Goal: Task Accomplishment & Management: Manage account settings

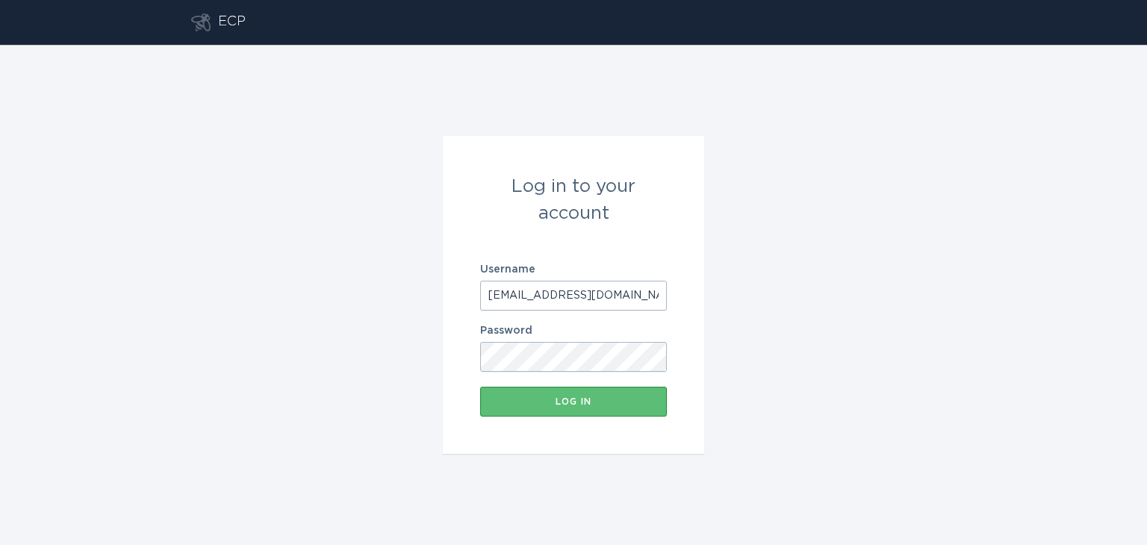
click at [603, 290] on input "[EMAIL_ADDRESS][DOMAIN_NAME]" at bounding box center [573, 296] width 187 height 30
type input "[EMAIL_ADDRESS][DOMAIN_NAME]"
click at [592, 408] on button "Log in" at bounding box center [573, 402] width 187 height 30
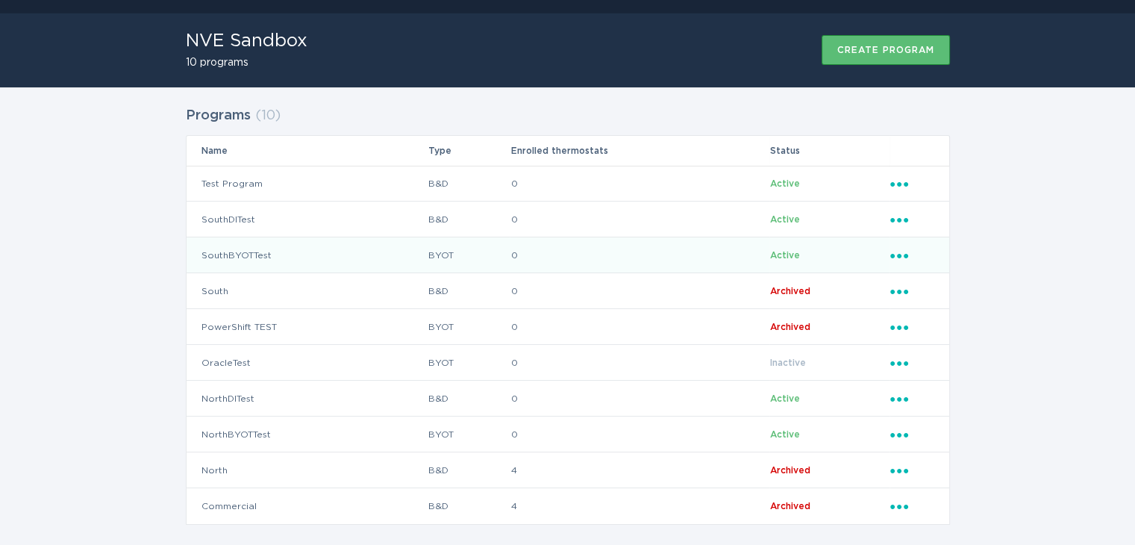
scroll to position [49, 0]
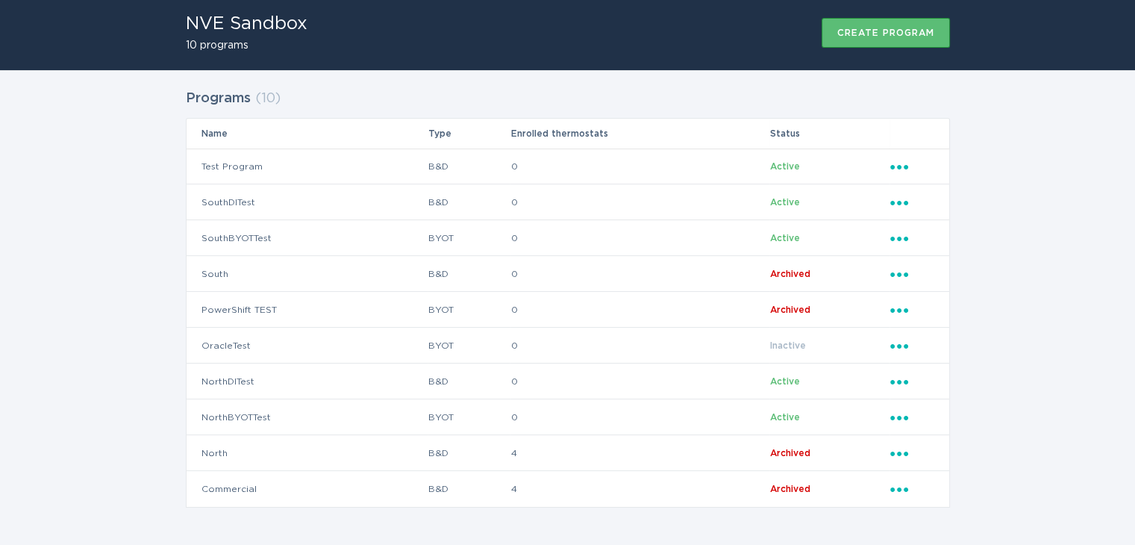
click at [132, 234] on div "Programs ( 10 ) Name Type Enrolled thermostats Status Test Program B&D 0 Active…" at bounding box center [567, 307] width 1135 height 475
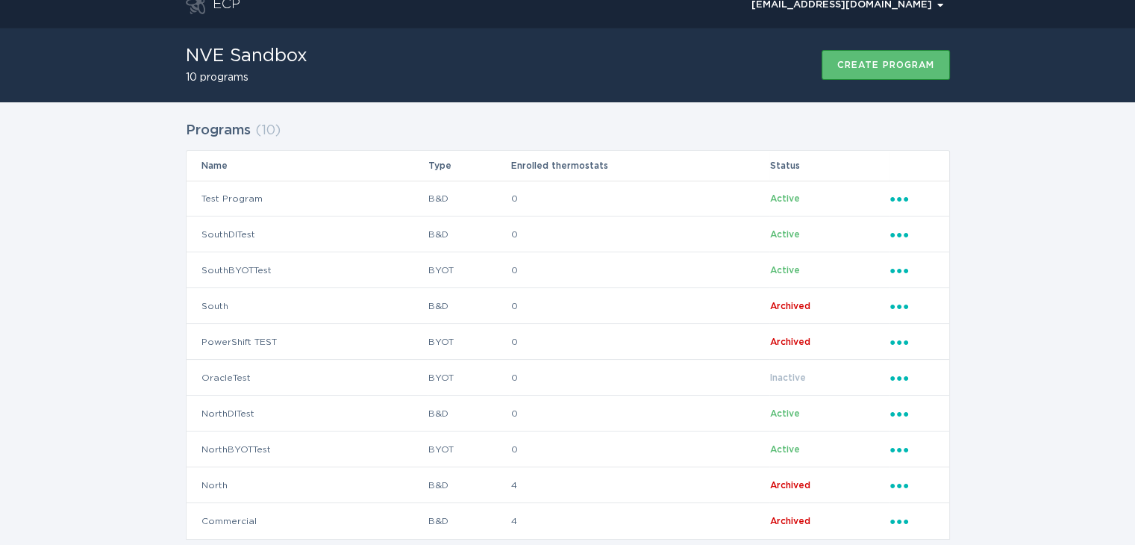
scroll to position [0, 0]
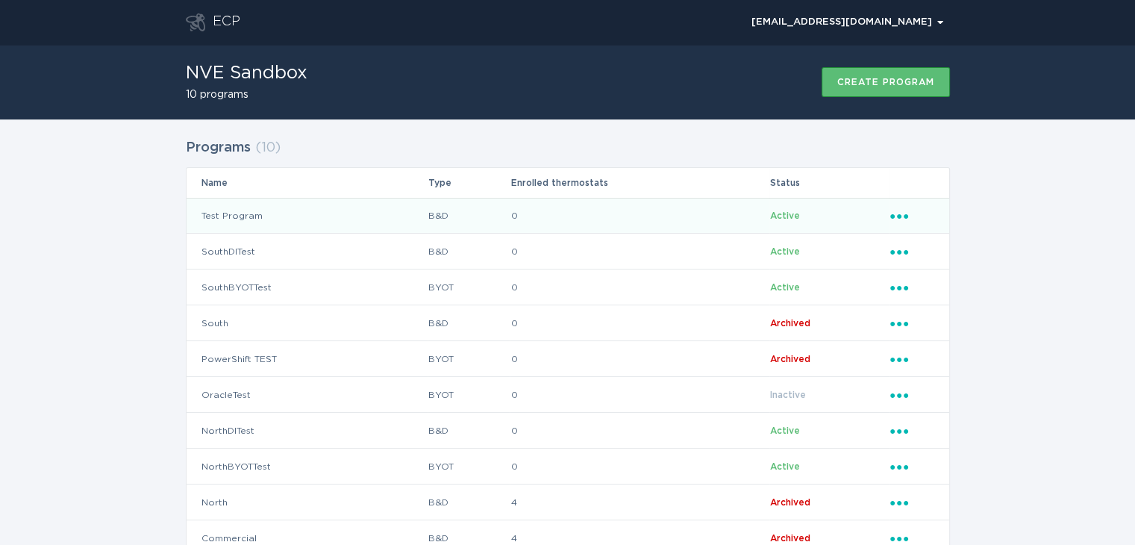
click at [233, 212] on td "Test Program" at bounding box center [307, 216] width 241 height 36
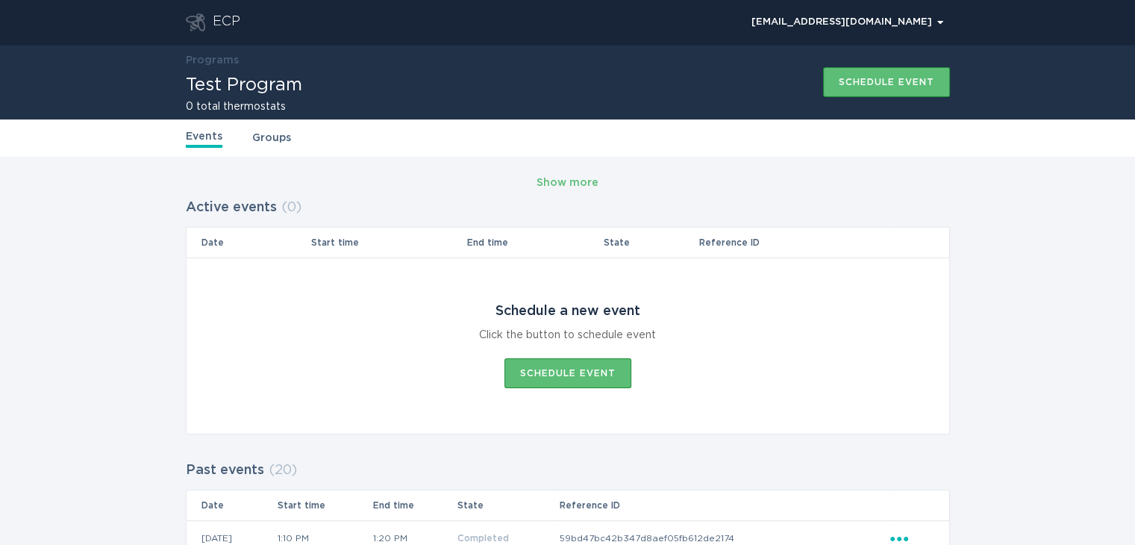
click at [277, 140] on link "Groups" at bounding box center [271, 138] width 39 height 16
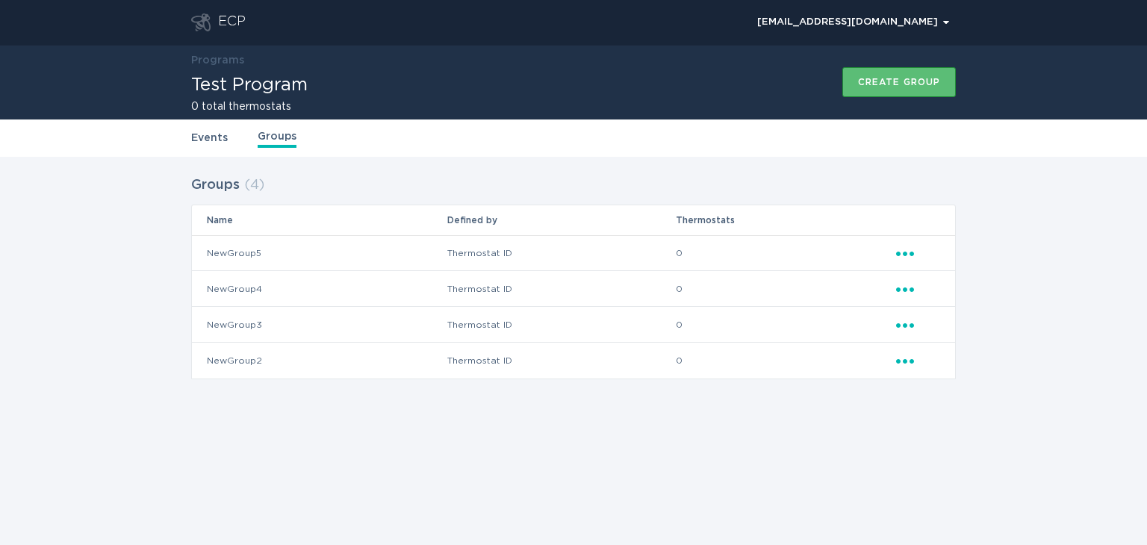
click at [199, 137] on link "Events" at bounding box center [209, 138] width 37 height 16
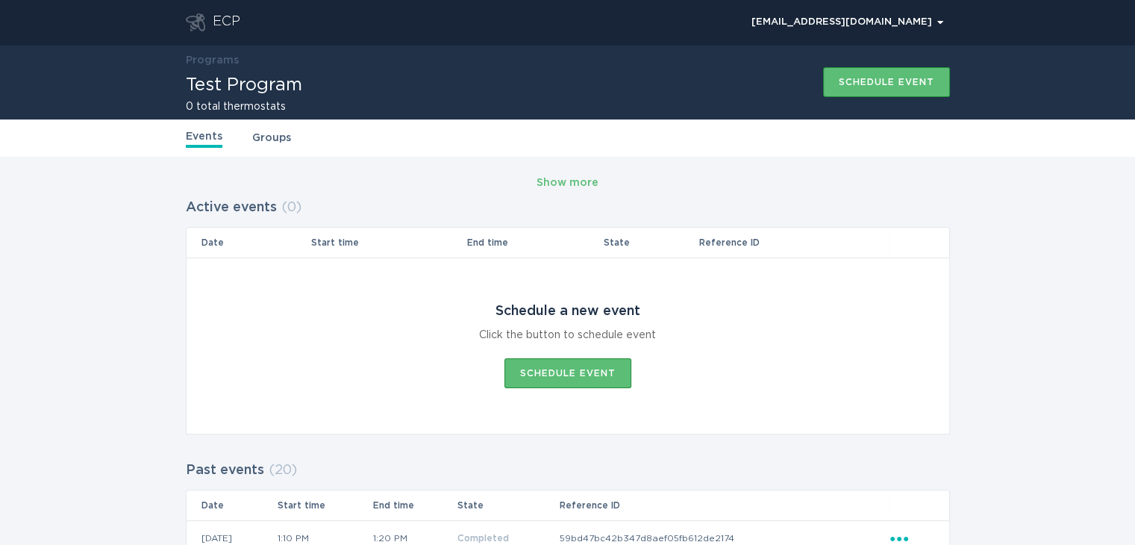
click at [270, 143] on link "Groups" at bounding box center [271, 138] width 39 height 16
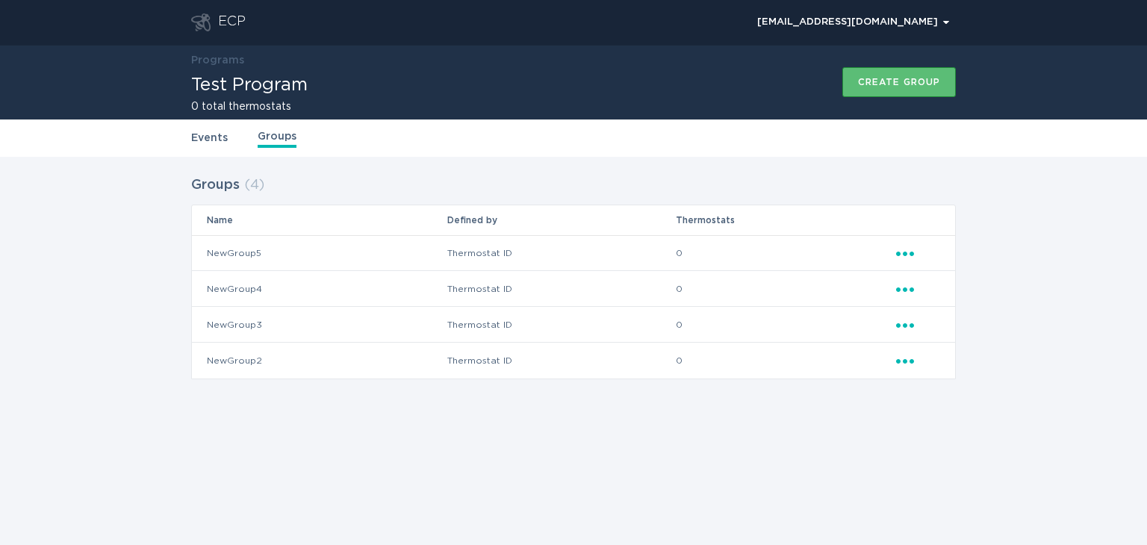
click at [199, 140] on link "Events" at bounding box center [209, 138] width 37 height 16
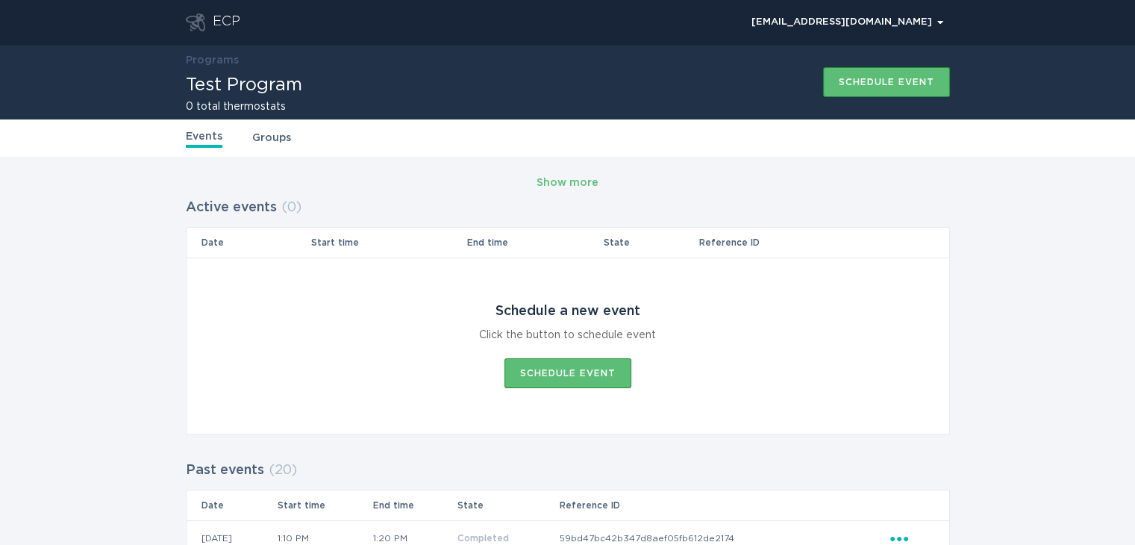
click at [252, 139] on link "Groups" at bounding box center [271, 138] width 39 height 16
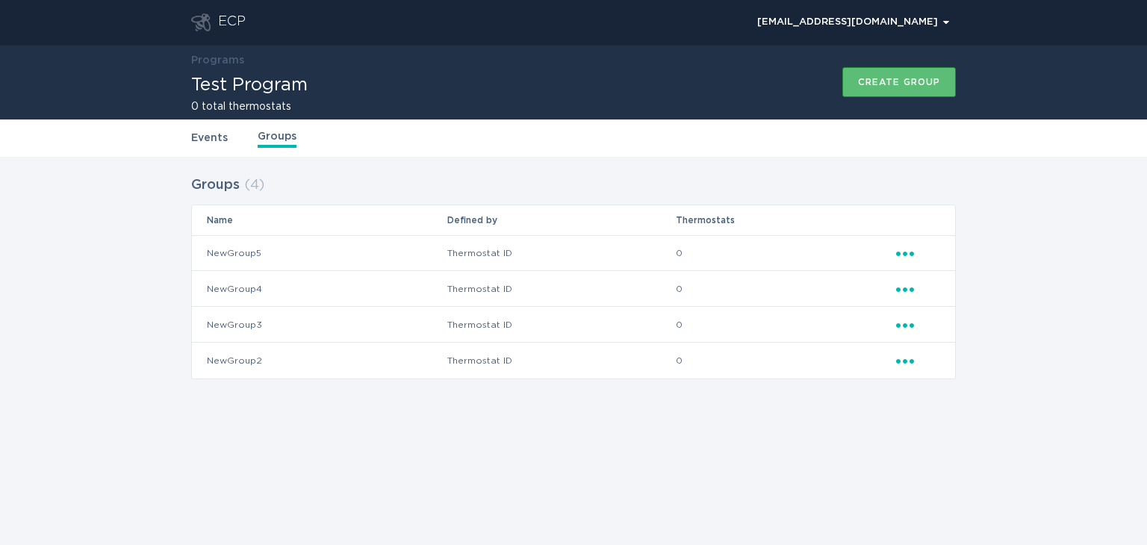
click at [205, 149] on div "Events Groups" at bounding box center [573, 137] width 764 height 37
click at [205, 142] on link "Events" at bounding box center [209, 138] width 37 height 16
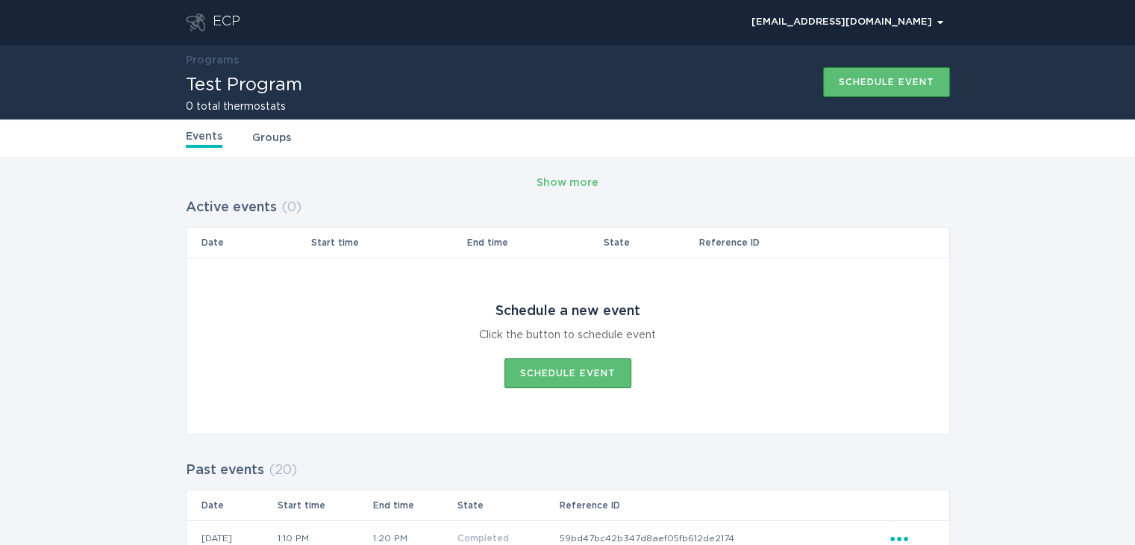
click at [206, 65] on link "Programs" at bounding box center [212, 60] width 53 height 10
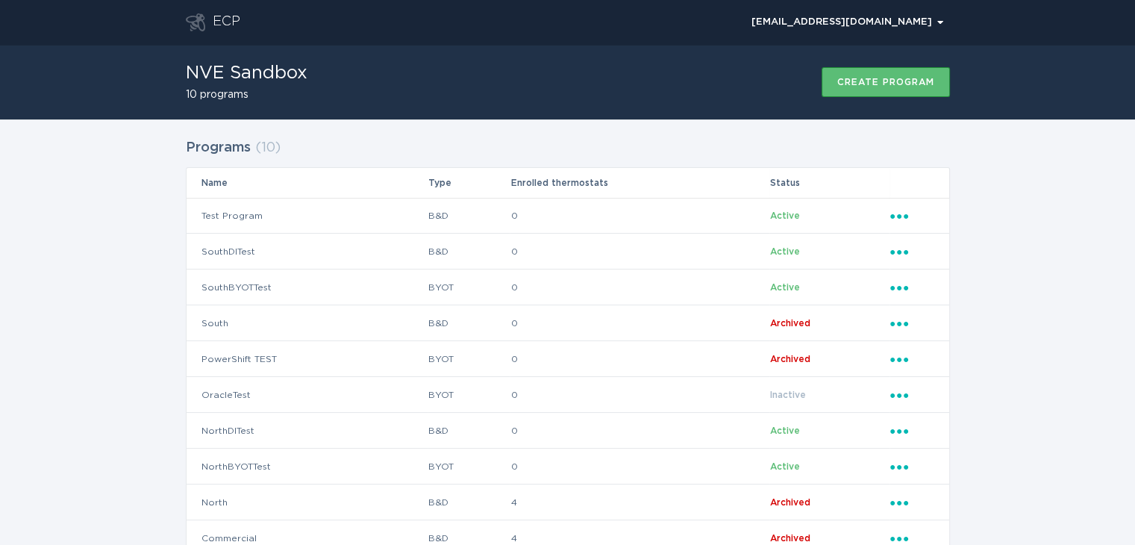
click at [106, 155] on div "Programs ( 10 ) Name Type Enrolled thermostats Status Test Program B&D 0 Active…" at bounding box center [567, 356] width 1135 height 475
click at [137, 228] on div "Programs ( 10 ) Name Type Enrolled thermostats Status Test Program B&D 0 Active…" at bounding box center [567, 356] width 1135 height 475
click at [86, 240] on div "Programs ( 10 ) Name Type Enrolled thermostats Status Test Program B&D 0 Active…" at bounding box center [567, 356] width 1135 height 475
click at [107, 205] on div "Programs ( 10 ) Name Type Enrolled thermostats Status Test Program B&D 0 Active…" at bounding box center [567, 356] width 1135 height 475
click at [1031, 263] on div "Programs ( 10 ) Name Type Enrolled thermostats Status Test Program B&D 0 Active…" at bounding box center [567, 356] width 1135 height 475
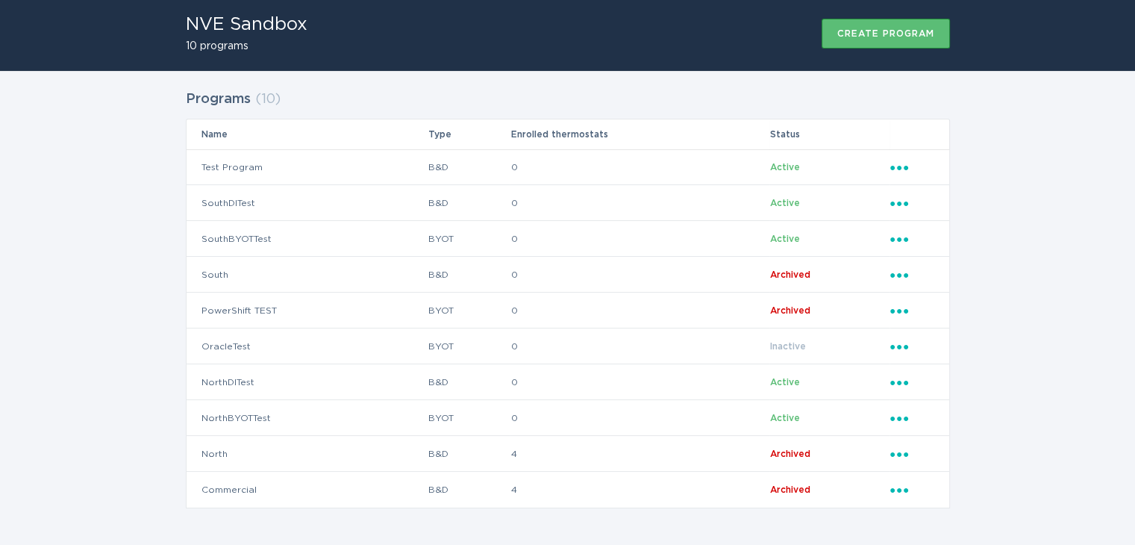
scroll to position [49, 0]
click at [65, 222] on div "Programs ( 10 ) Name Type Enrolled thermostats Status Test Program B&D 0 Active…" at bounding box center [567, 307] width 1135 height 475
click at [1028, 261] on div "Programs ( 10 ) Name Type Enrolled thermostats Status Test Program B&D 0 Active…" at bounding box center [567, 307] width 1135 height 475
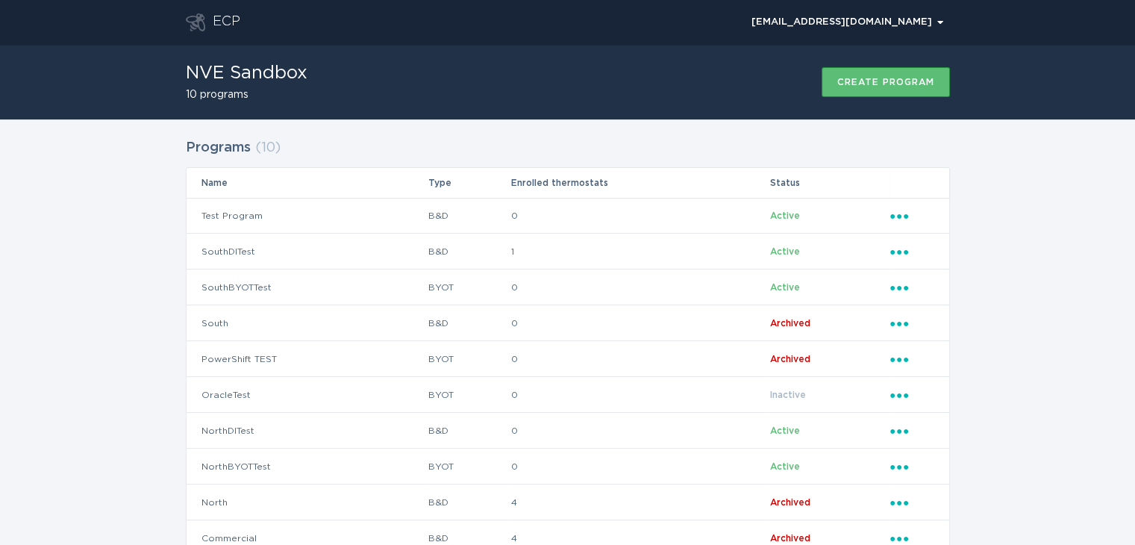
scroll to position [49, 0]
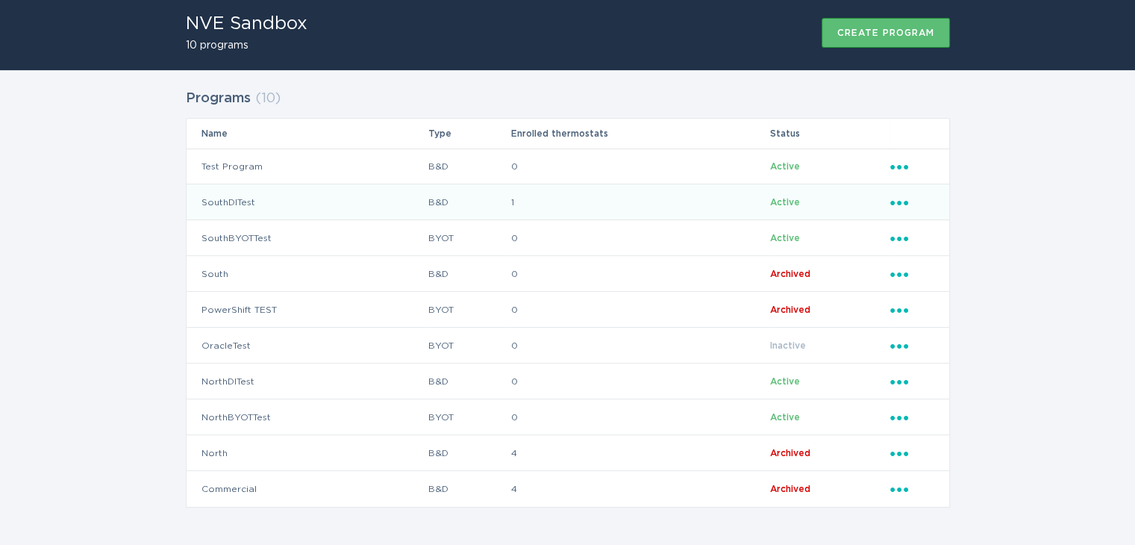
click at [230, 204] on td "SouthDITest" at bounding box center [307, 202] width 241 height 36
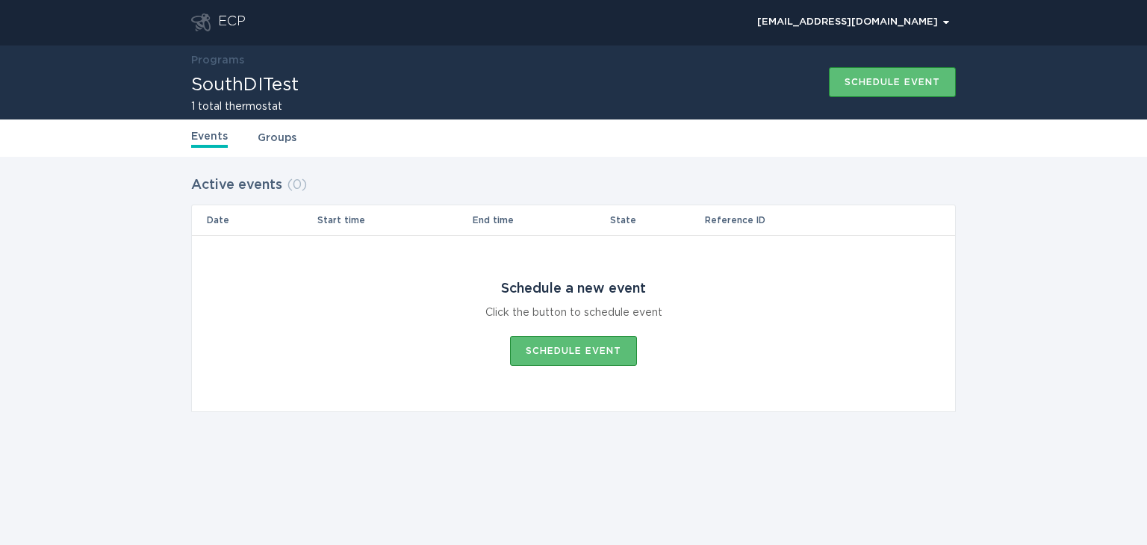
click at [272, 137] on link "Groups" at bounding box center [277, 138] width 39 height 16
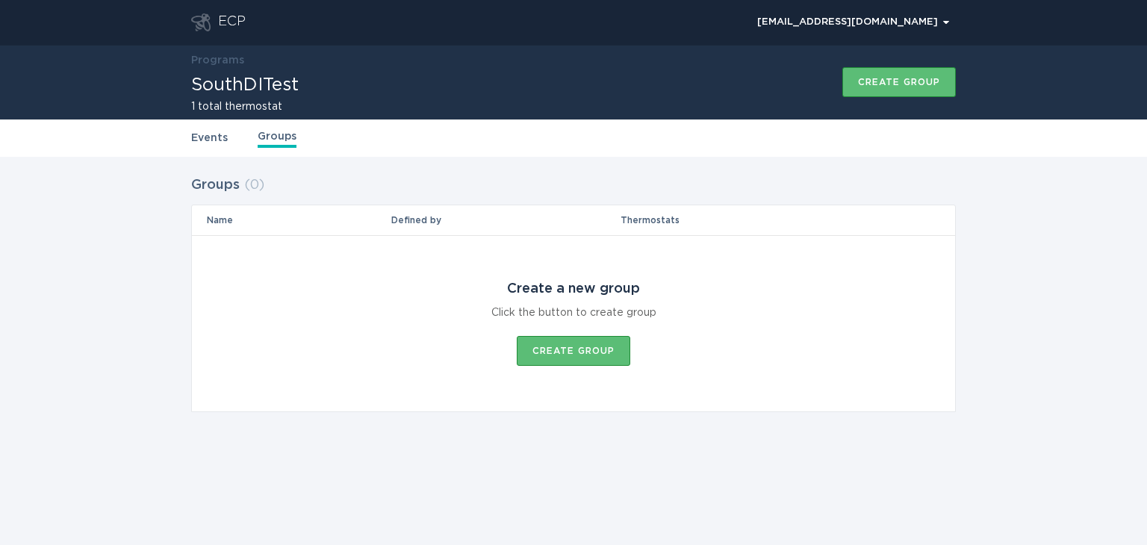
click at [205, 141] on link "Events" at bounding box center [209, 138] width 37 height 16
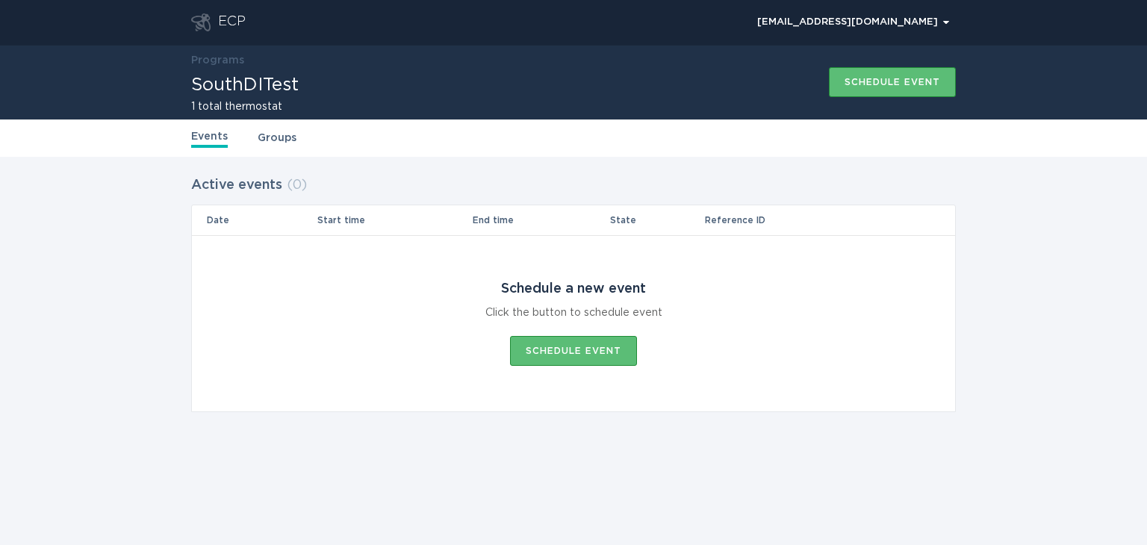
click at [208, 60] on link "Programs" at bounding box center [217, 60] width 53 height 10
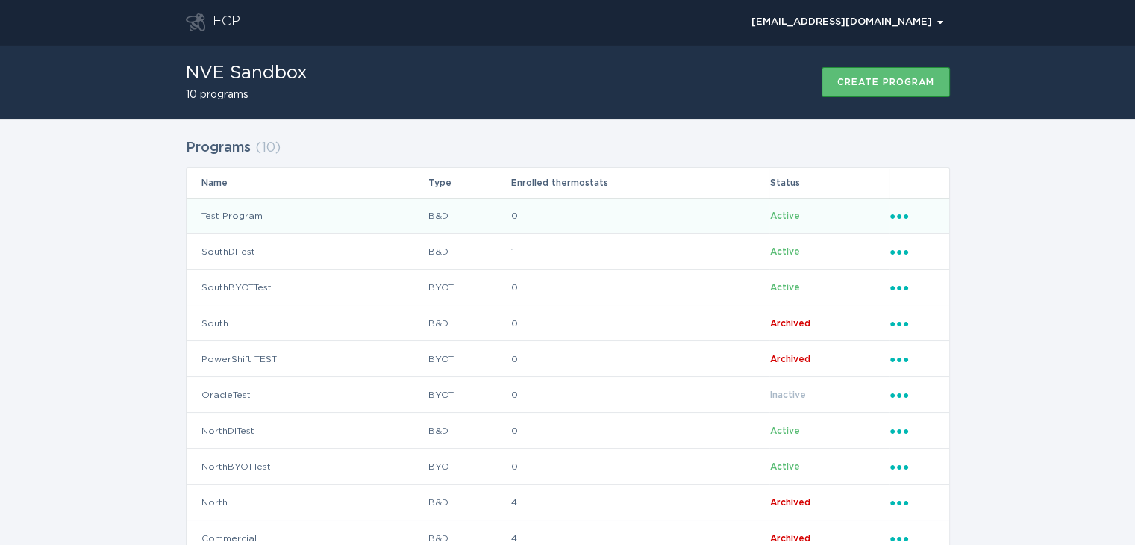
click at [222, 219] on td "Test Program" at bounding box center [307, 216] width 241 height 36
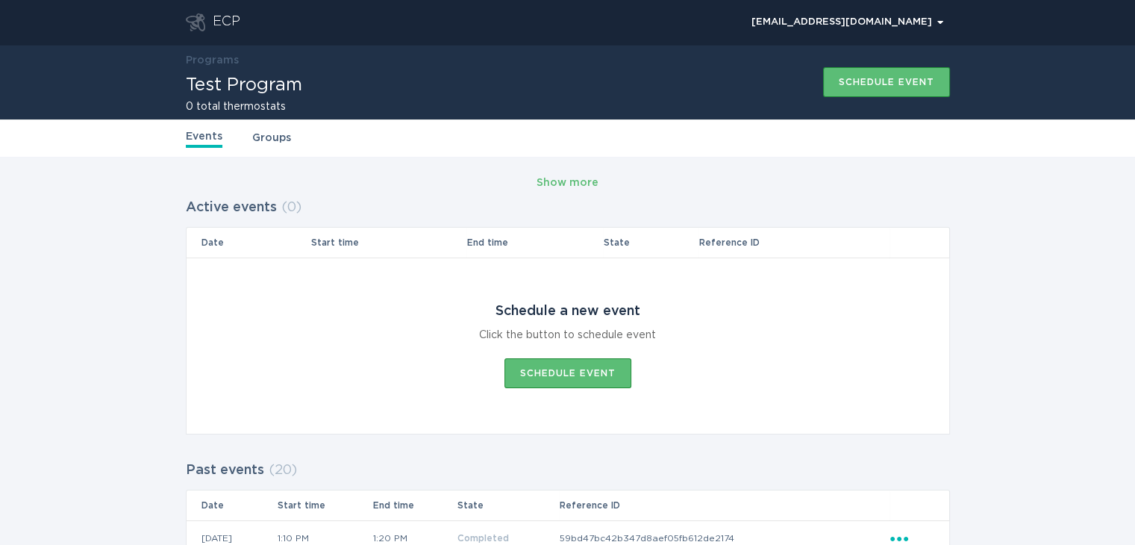
click at [263, 127] on div "Events Groups" at bounding box center [568, 137] width 764 height 37
click at [263, 137] on link "Groups" at bounding box center [271, 138] width 39 height 16
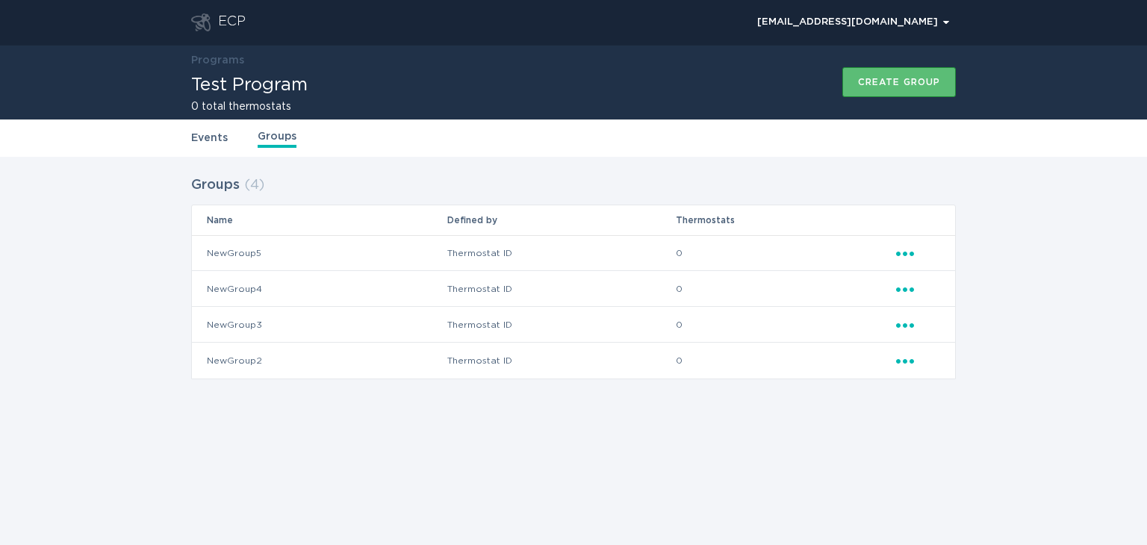
click at [215, 141] on link "Events" at bounding box center [209, 138] width 37 height 16
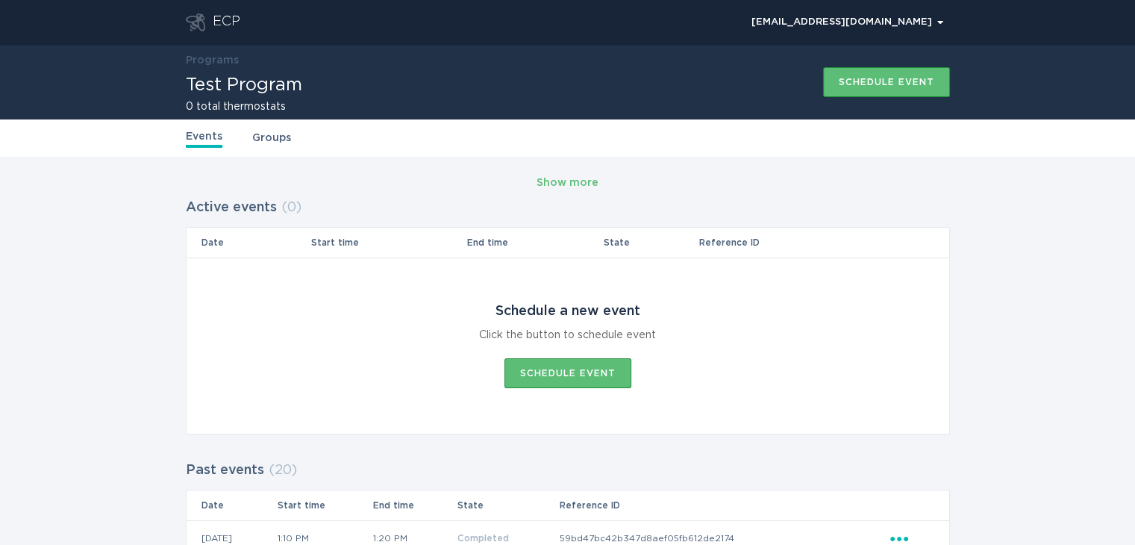
click at [204, 60] on link "Programs" at bounding box center [212, 60] width 53 height 10
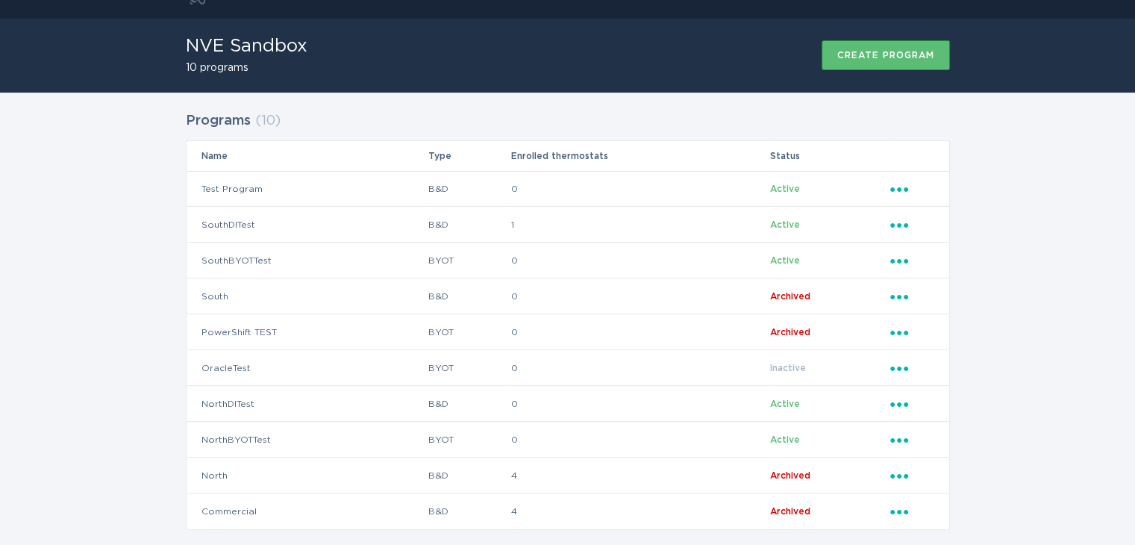
scroll to position [49, 0]
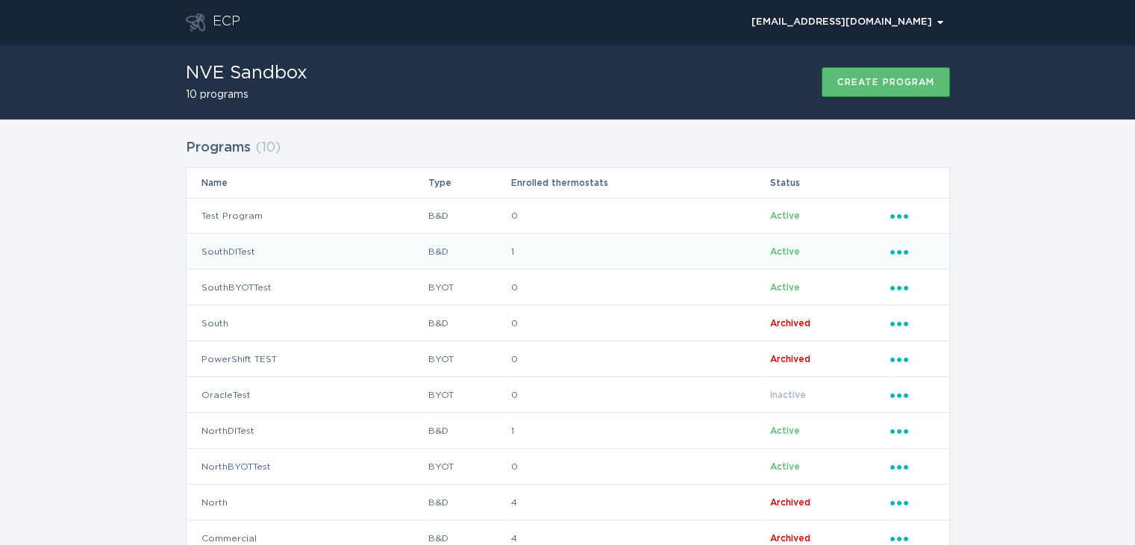
click at [239, 255] on td "SouthDITest" at bounding box center [307, 252] width 241 height 36
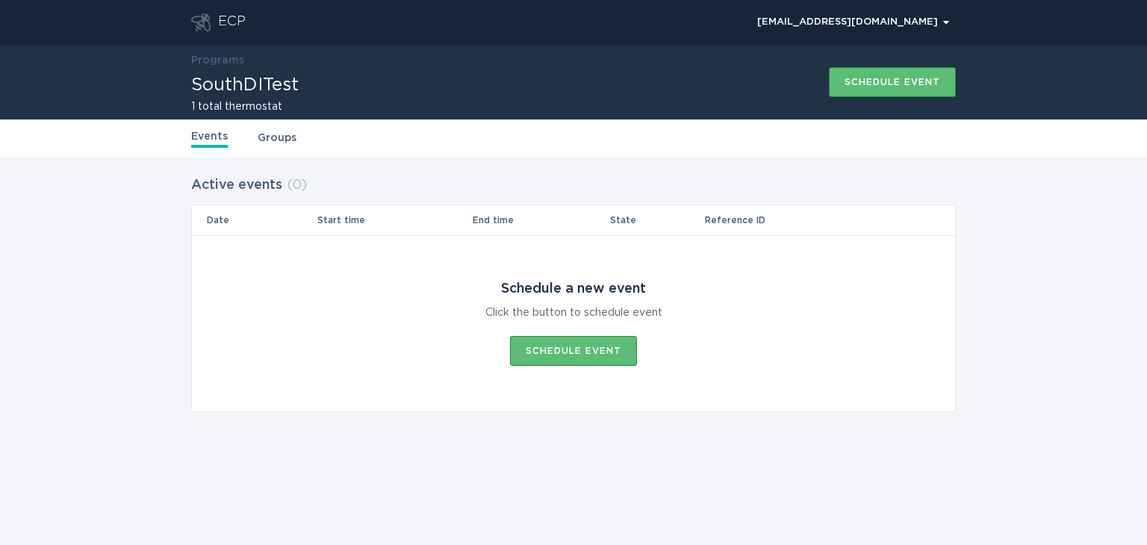
click at [263, 119] on div "Events Groups" at bounding box center [573, 137] width 764 height 37
click at [263, 137] on link "Groups" at bounding box center [277, 138] width 39 height 16
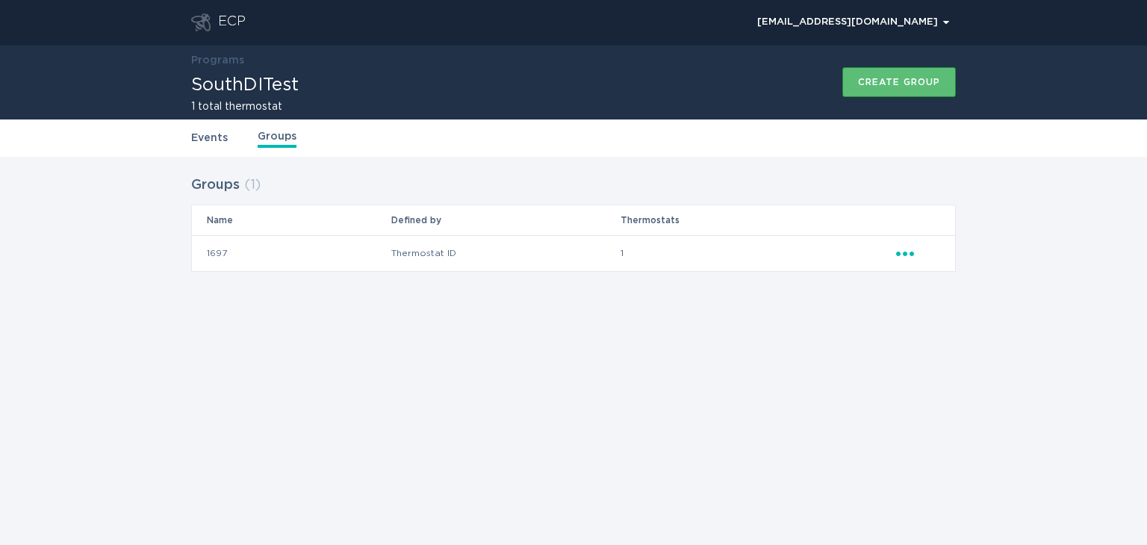
click at [617, 383] on div "ECP demandresponseopstest@gmail.com Chevron Programs SouthDITest 1 total thermo…" at bounding box center [573, 272] width 1147 height 545
click at [618, 382] on div "ECP demandresponseopstest@gmail.com Chevron Programs SouthDITest 1 total thermo…" at bounding box center [573, 272] width 1147 height 545
click at [212, 146] on div "Events Groups" at bounding box center [573, 137] width 764 height 37
click at [216, 143] on link "Events" at bounding box center [209, 138] width 37 height 16
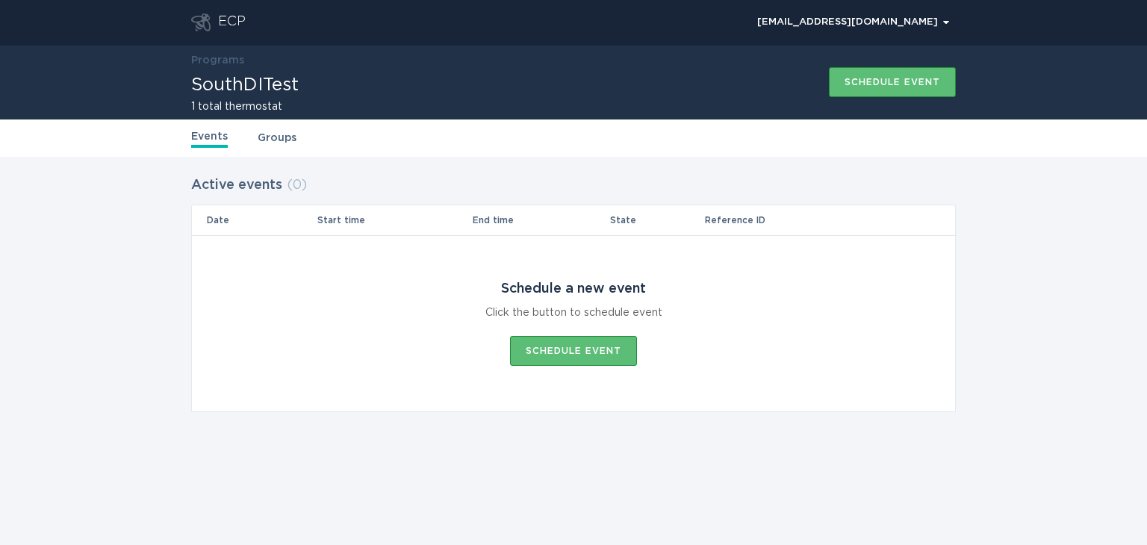
click at [362, 146] on div "Events Groups" at bounding box center [573, 137] width 764 height 37
click at [268, 132] on link "Groups" at bounding box center [277, 138] width 39 height 16
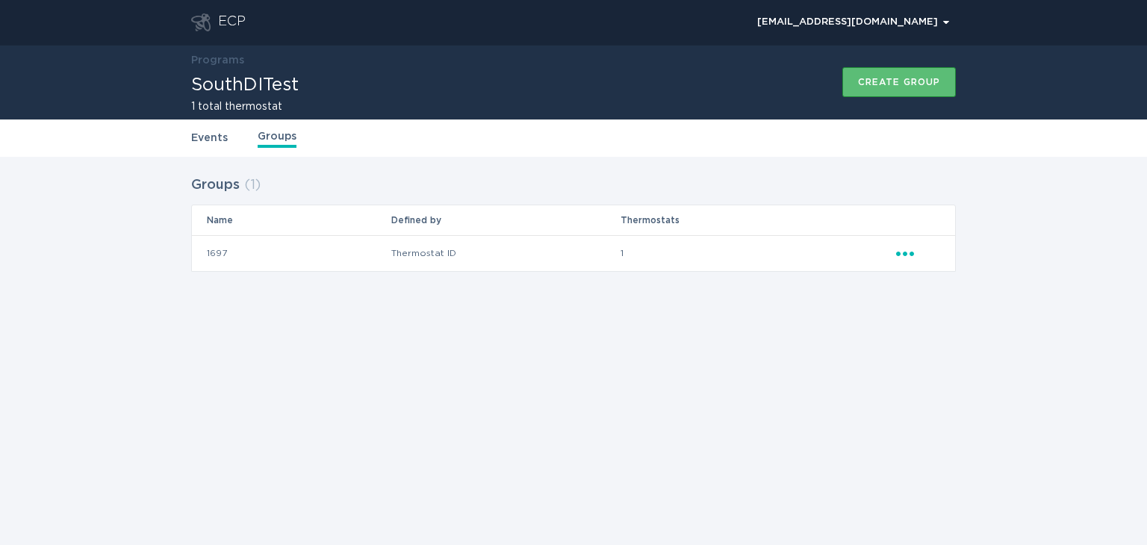
click at [909, 255] on icon "Ellipsis" at bounding box center [906, 251] width 21 height 13
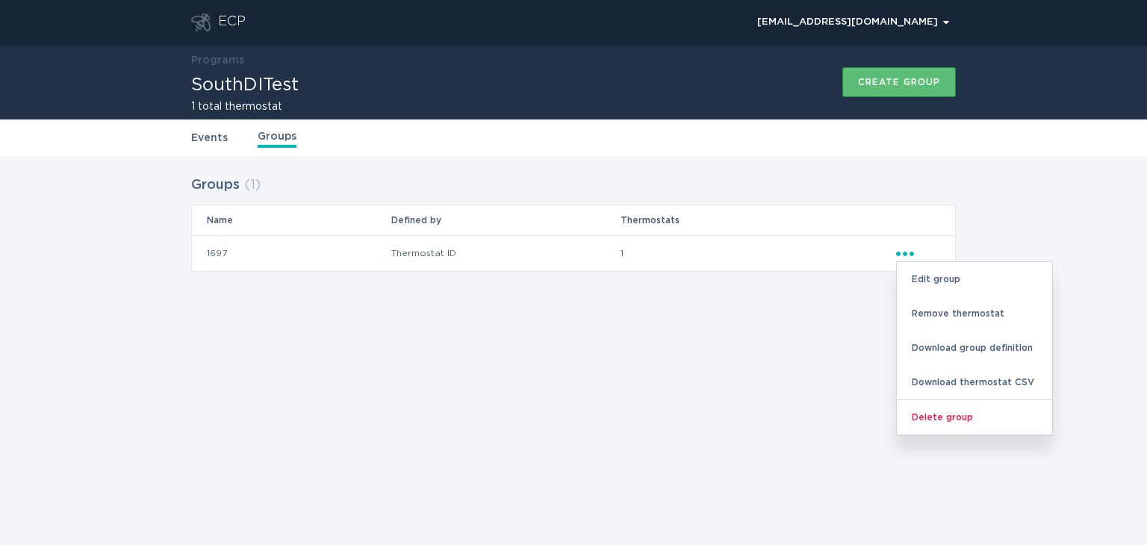
click at [1009, 217] on div "Groups ( 1 ) Name Defined by Thermostats 1697 Thermostat ID 1 Ellipsis Edit gro…" at bounding box center [573, 233] width 1147 height 152
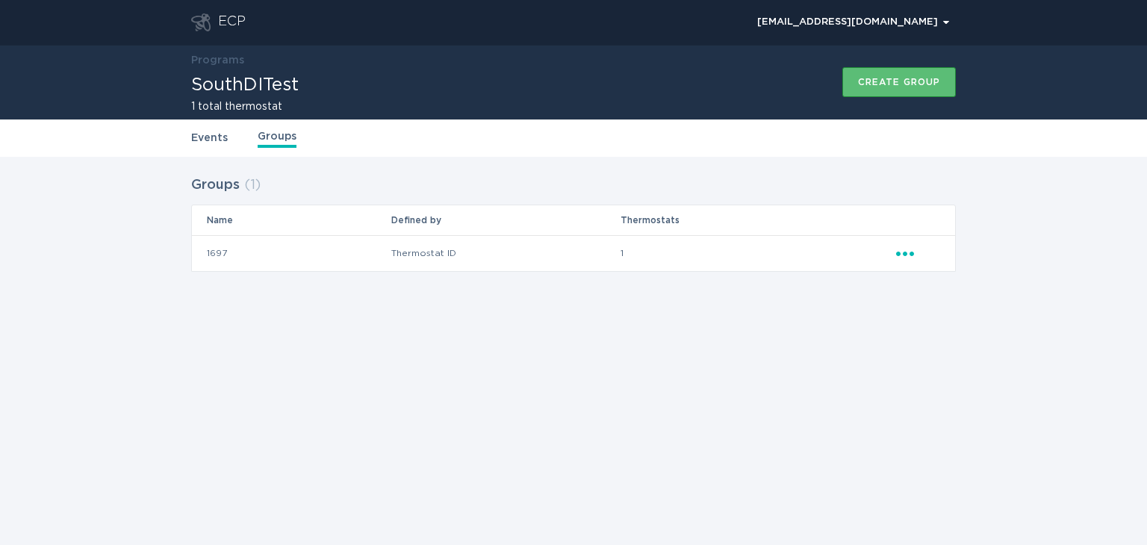
click at [917, 261] on td "Ellipsis" at bounding box center [925, 253] width 60 height 36
click at [902, 253] on icon "Ellipsis" at bounding box center [906, 251] width 21 height 13
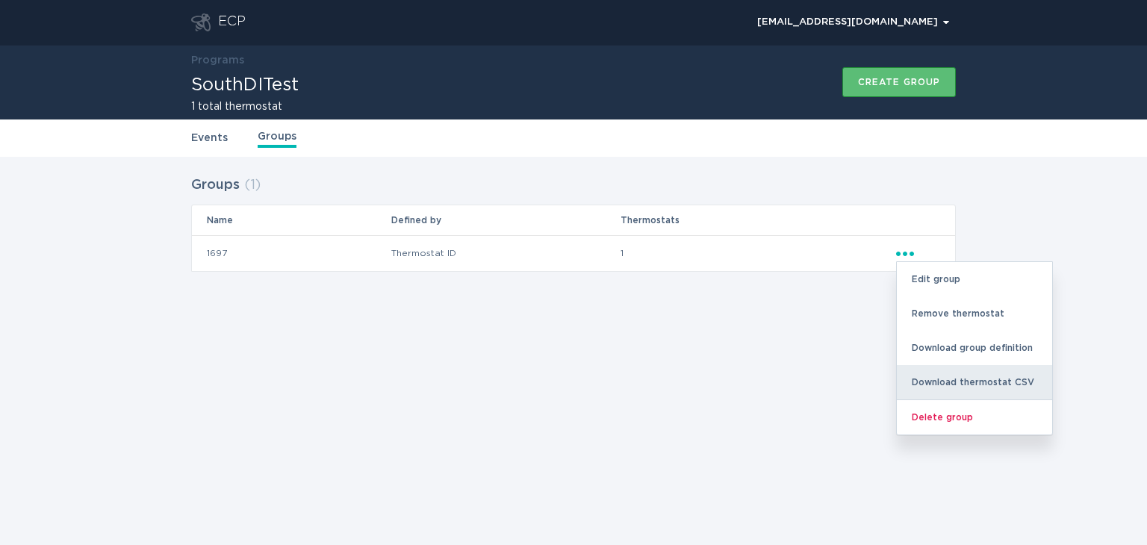
click at [949, 371] on div "Download thermostat CSV" at bounding box center [974, 382] width 155 height 34
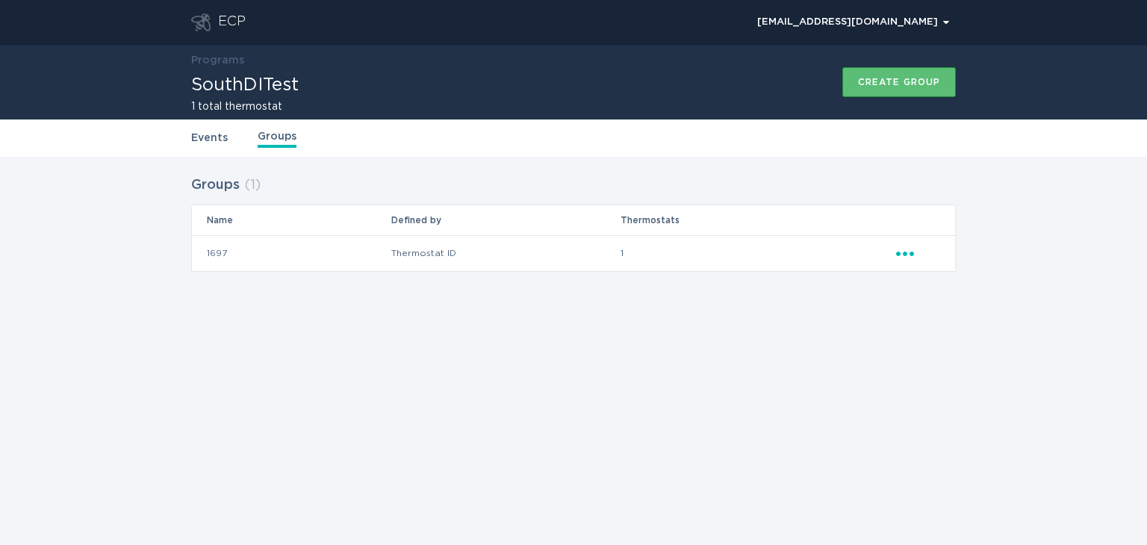
click at [150, 171] on div "Groups ( 1 ) Name Defined by Thermostats 1697 Thermostat ID 1 Ellipsis" at bounding box center [573, 233] width 1147 height 152
click at [1050, 223] on div "Groups ( 1 ) Name Defined by Thermostats 1697 Thermostat ID 1 Ellipsis" at bounding box center [573, 233] width 1147 height 152
click at [897, 26] on div "demandresponseopstest@gmail.com Chevron" at bounding box center [853, 22] width 192 height 9
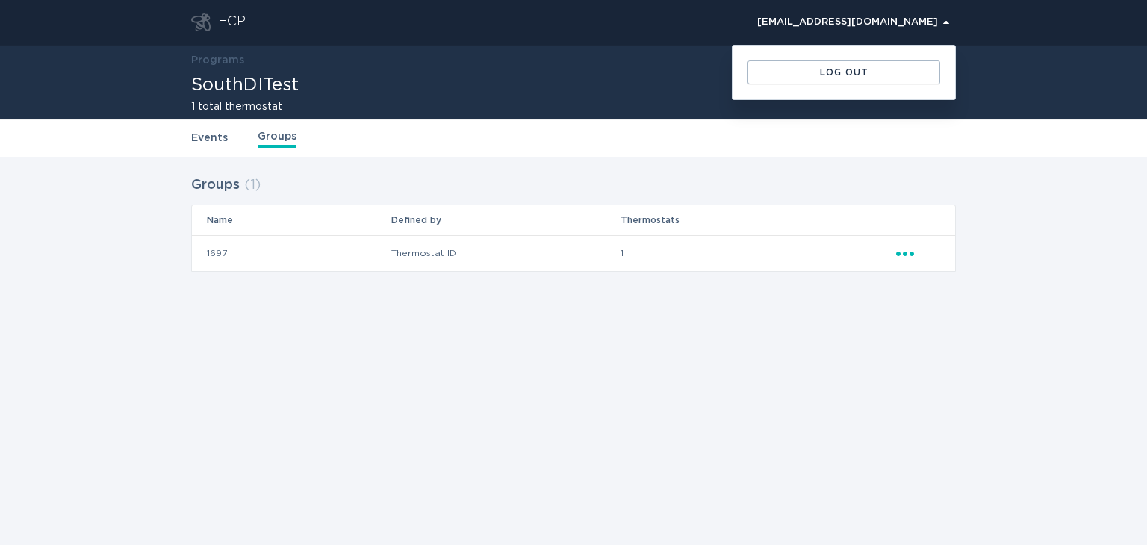
click at [805, 84] on div "Log out" at bounding box center [843, 73] width 222 height 54
click at [808, 76] on div "Log out" at bounding box center [844, 72] width 178 height 9
